Goal: Find specific page/section: Find specific page/section

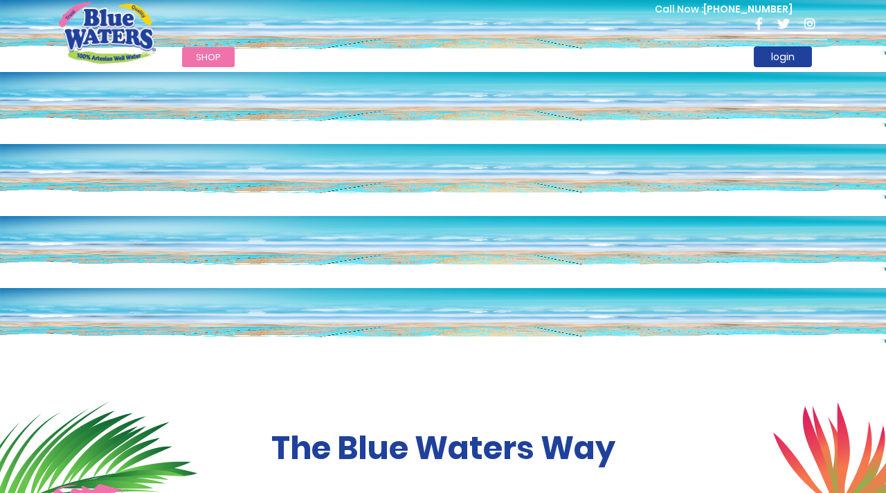
scroll to position [28, 0]
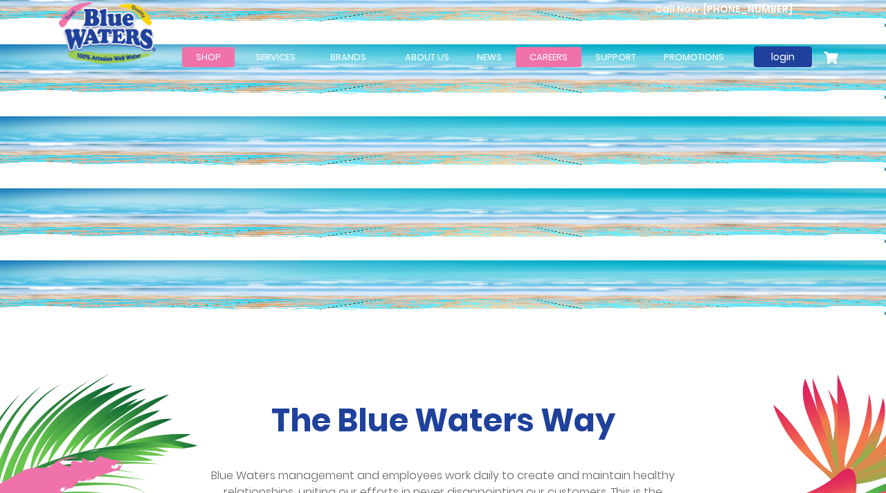
click at [540, 59] on link "careers" at bounding box center [549, 57] width 66 height 20
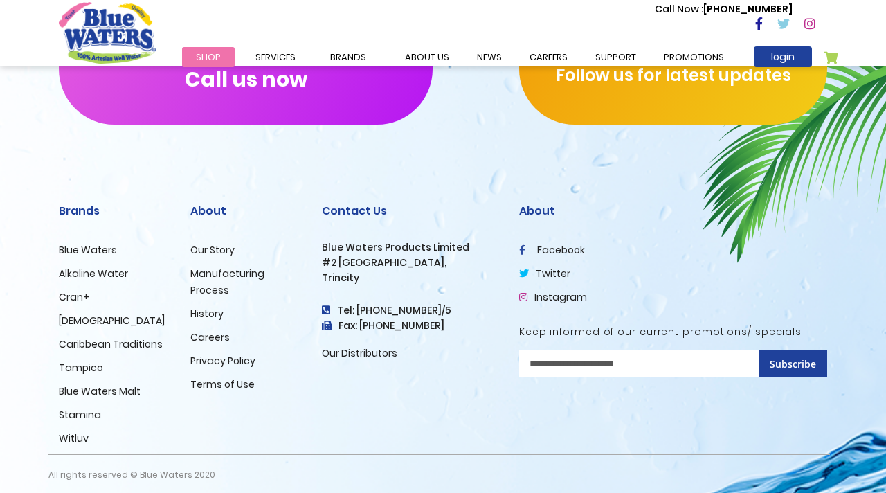
scroll to position [1424, 0]
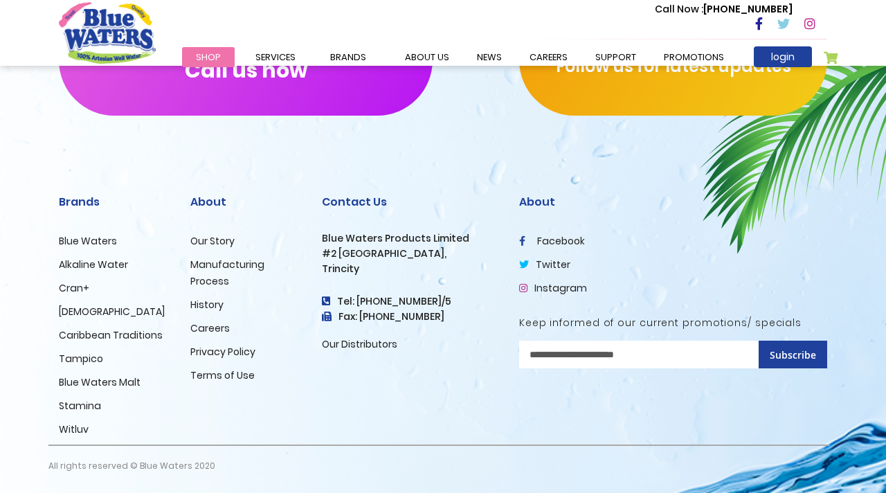
click at [685, 206] on h2 "About" at bounding box center [673, 201] width 308 height 13
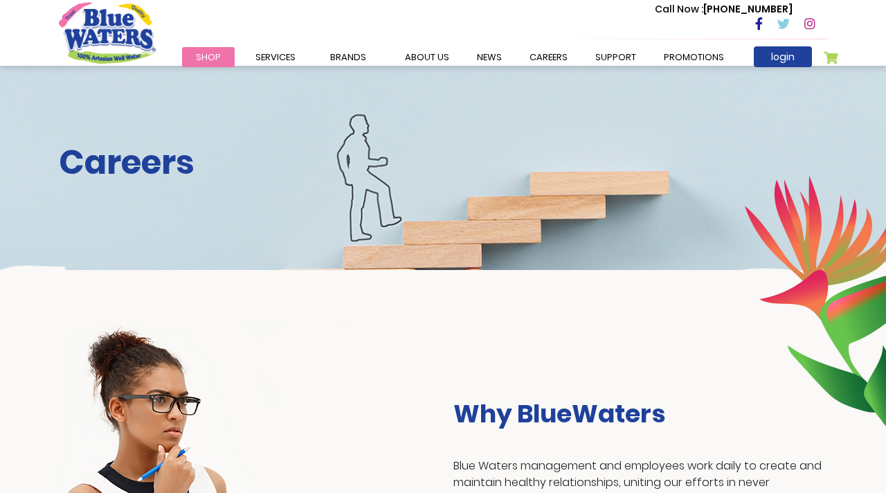
scroll to position [0, 0]
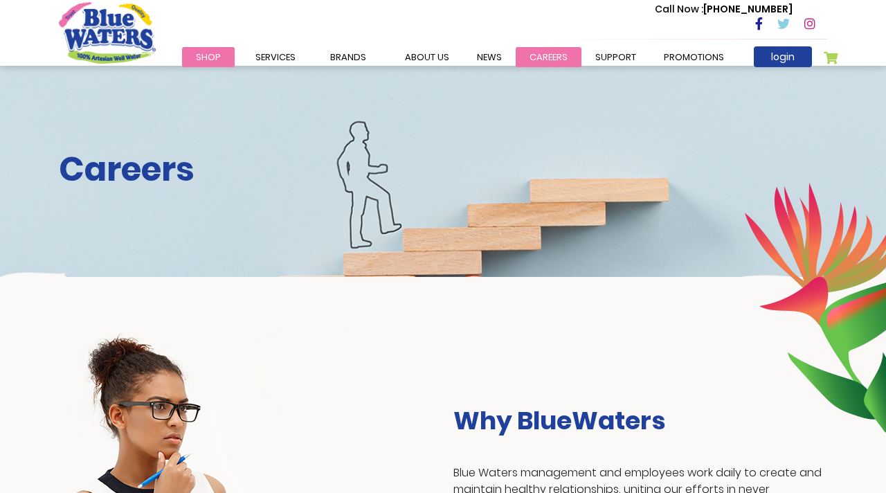
click at [546, 56] on link "careers" at bounding box center [549, 57] width 66 height 20
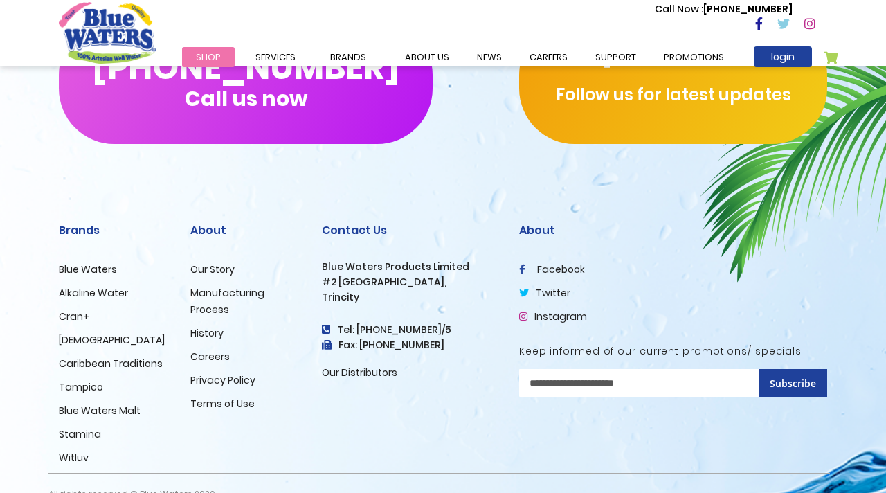
scroll to position [1424, 0]
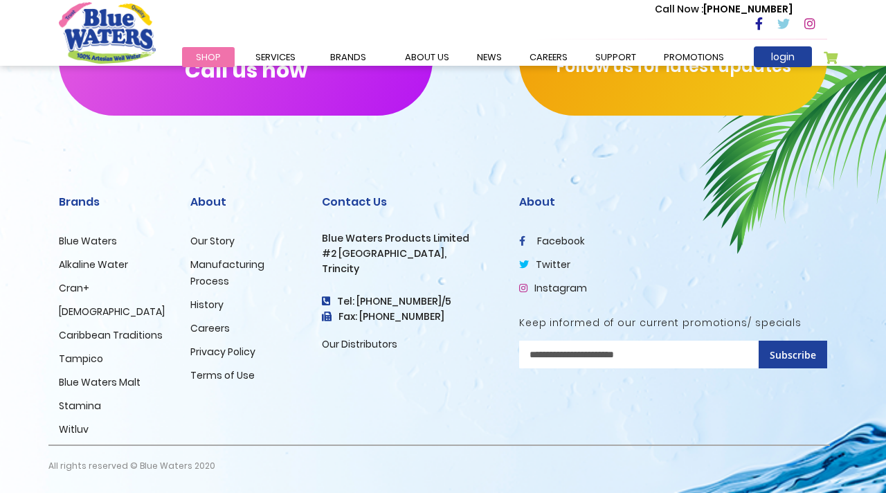
click at [222, 330] on link "Careers" at bounding box center [209, 328] width 39 height 14
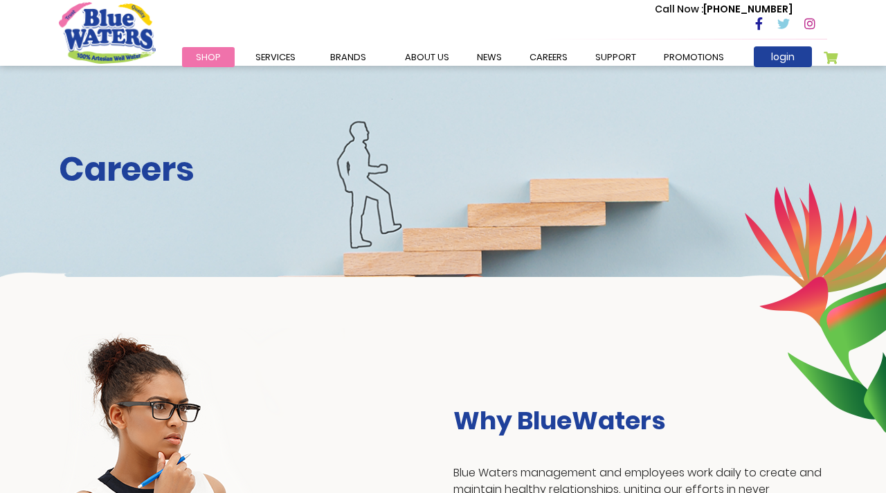
click at [273, 219] on div "Careers" at bounding box center [443, 171] width 886 height 211
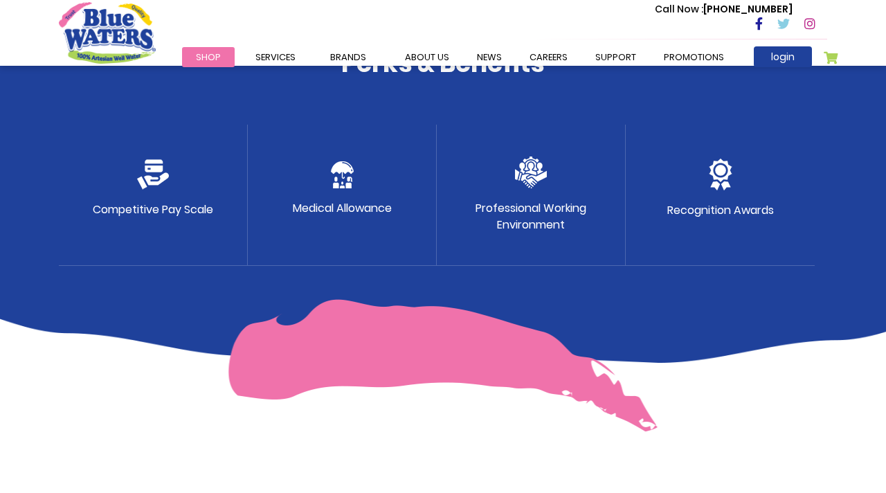
scroll to position [775, 0]
click at [512, 195] on div "Professional Working Environment" at bounding box center [531, 195] width 189 height 141
click at [527, 174] on img at bounding box center [531, 172] width 32 height 32
click at [527, 204] on p "Professional Working Environment" at bounding box center [531, 216] width 111 height 33
